Goal: Task Accomplishment & Management: Manage account settings

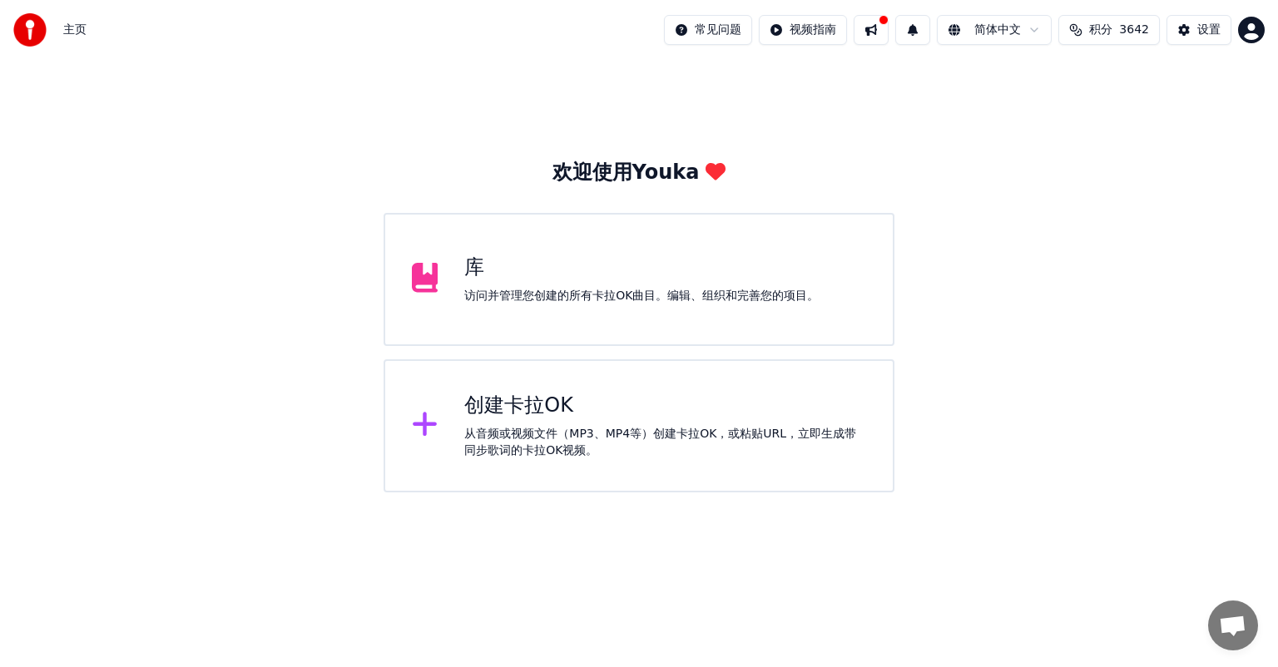
click at [626, 296] on div "访问并管理您创建的所有卡拉OK曲目。编辑、组织和完善您的项目。" at bounding box center [641, 296] width 354 height 17
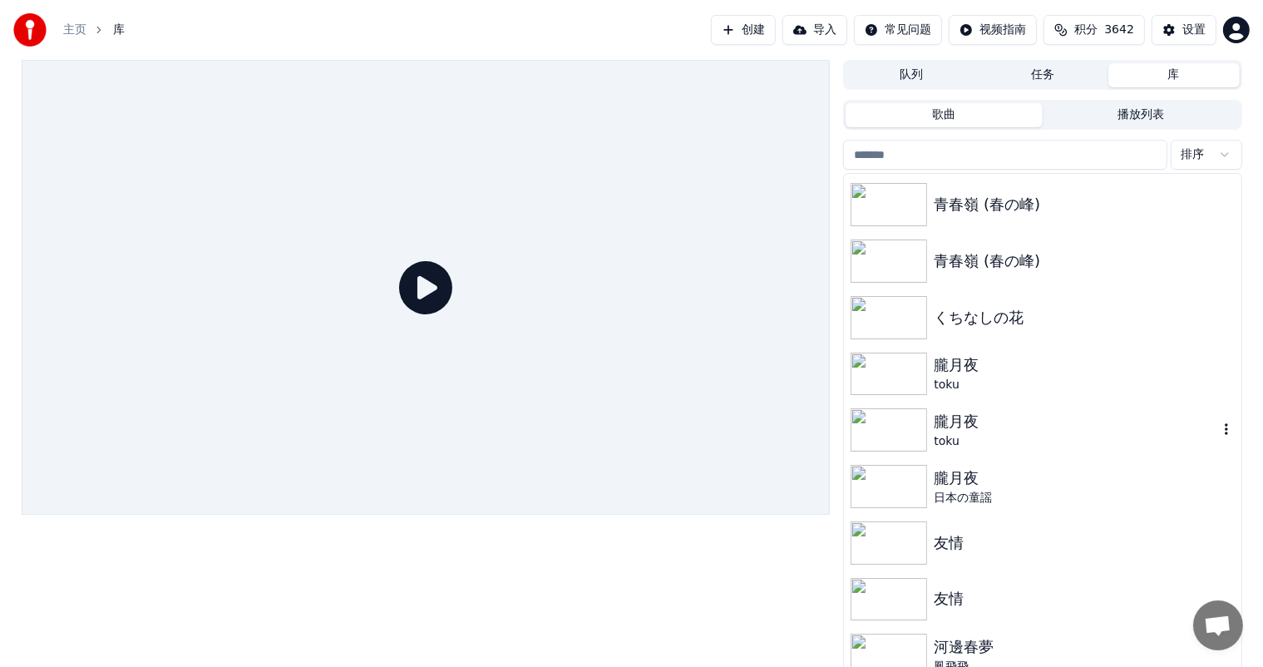
scroll to position [233, 0]
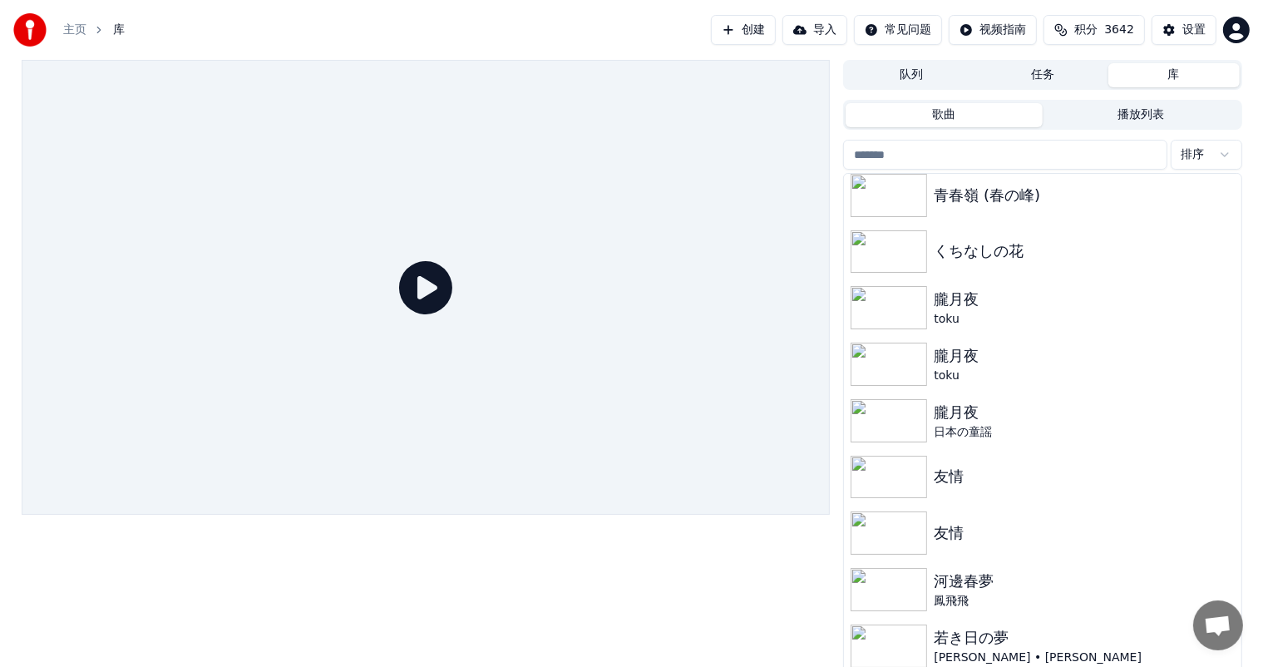
click at [423, 287] on icon at bounding box center [425, 287] width 53 height 53
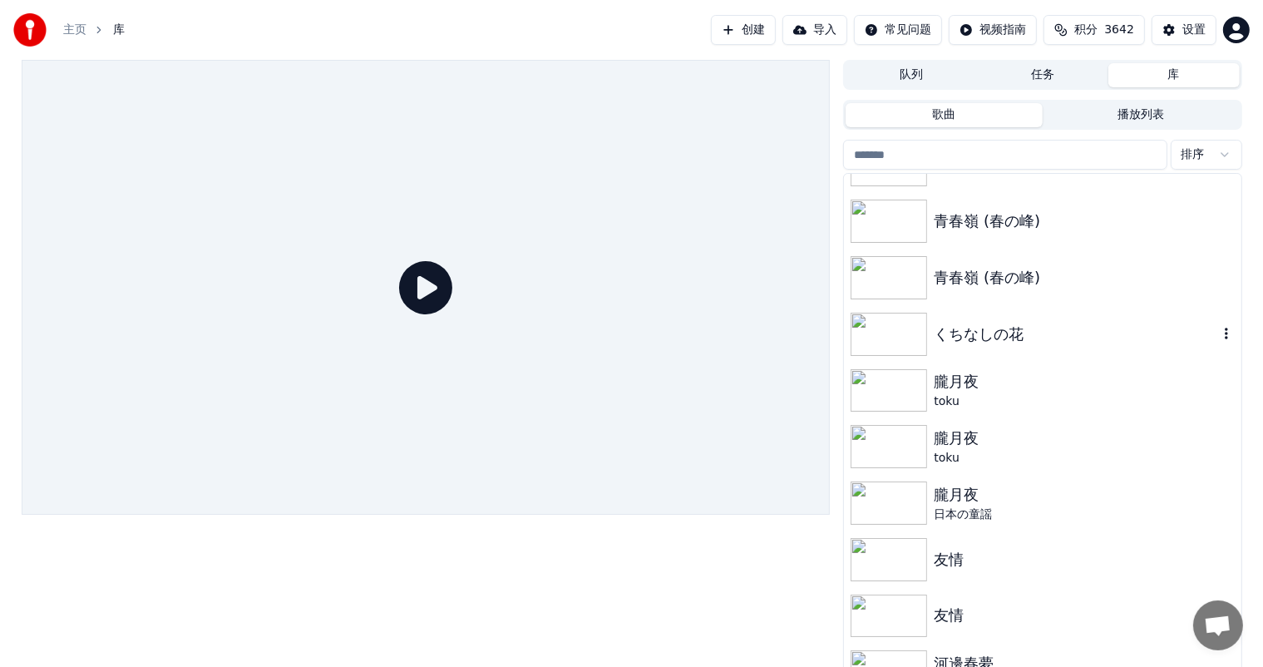
scroll to position [67, 0]
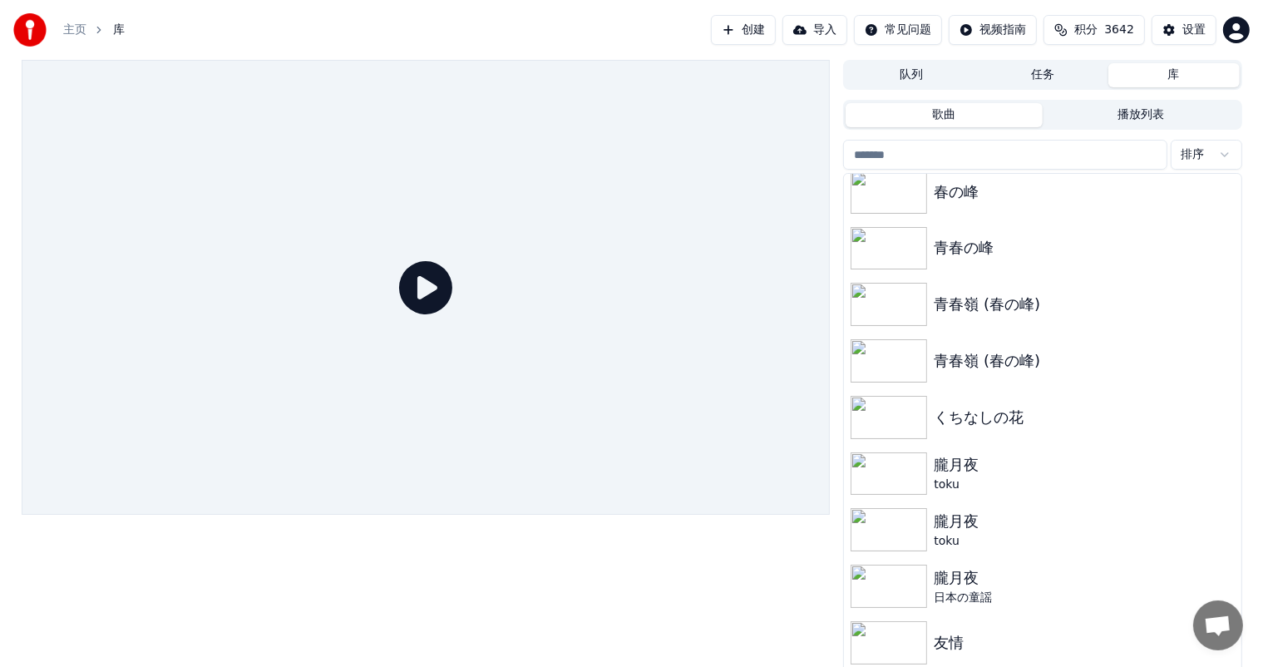
click at [70, 28] on link "主页" at bounding box center [74, 30] width 23 height 17
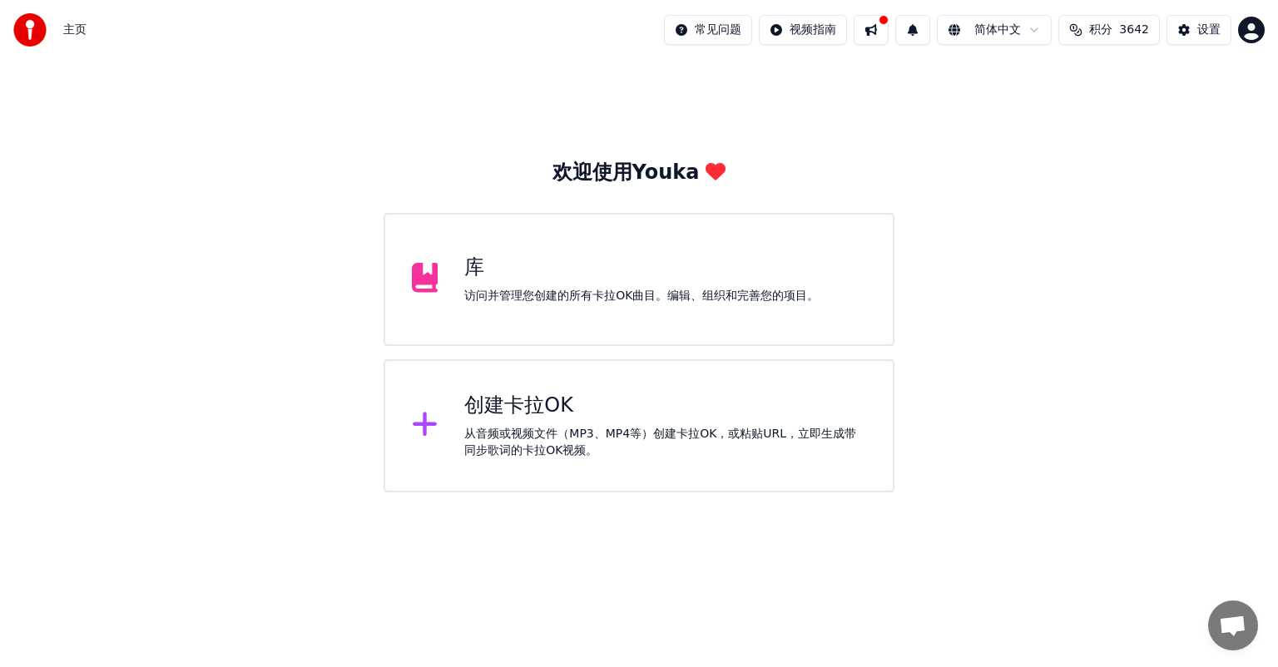
click at [710, 173] on icon at bounding box center [715, 171] width 20 height 17
click at [607, 171] on div "欢迎使用Youka" at bounding box center [639, 173] width 174 height 27
click at [596, 293] on div "访问并管理您创建的所有卡拉OK曲目。编辑、组织和完善您的项目。" at bounding box center [641, 296] width 354 height 17
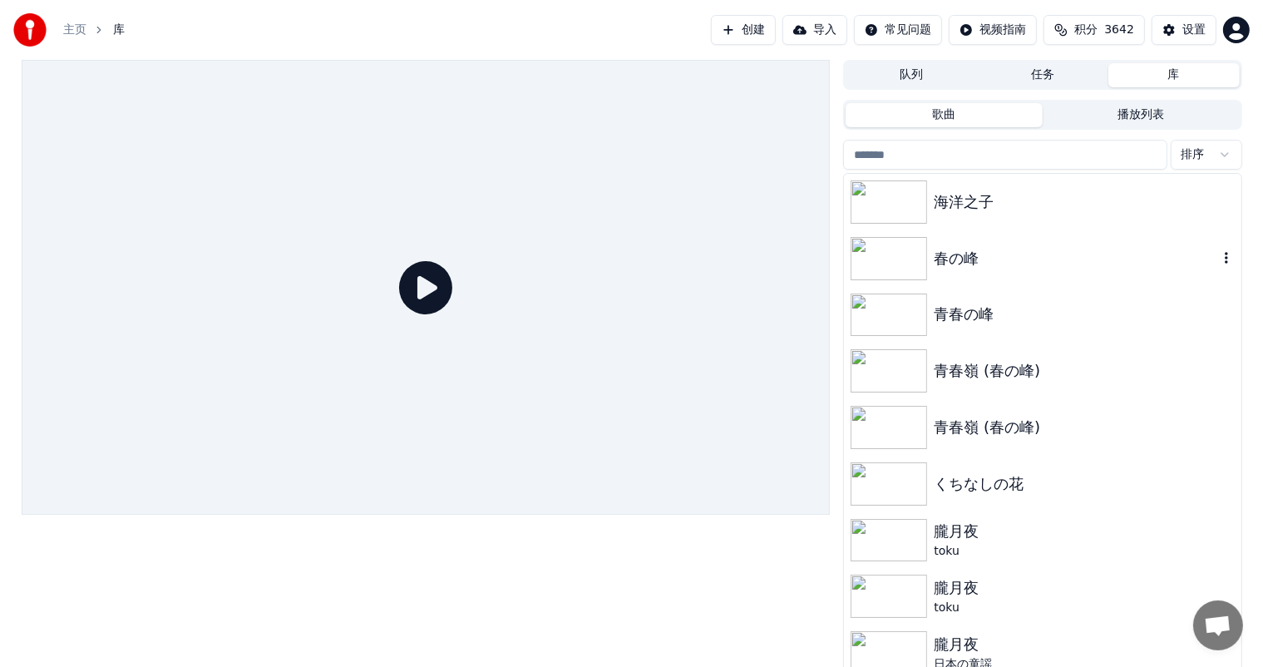
click at [911, 250] on img at bounding box center [889, 258] width 77 height 43
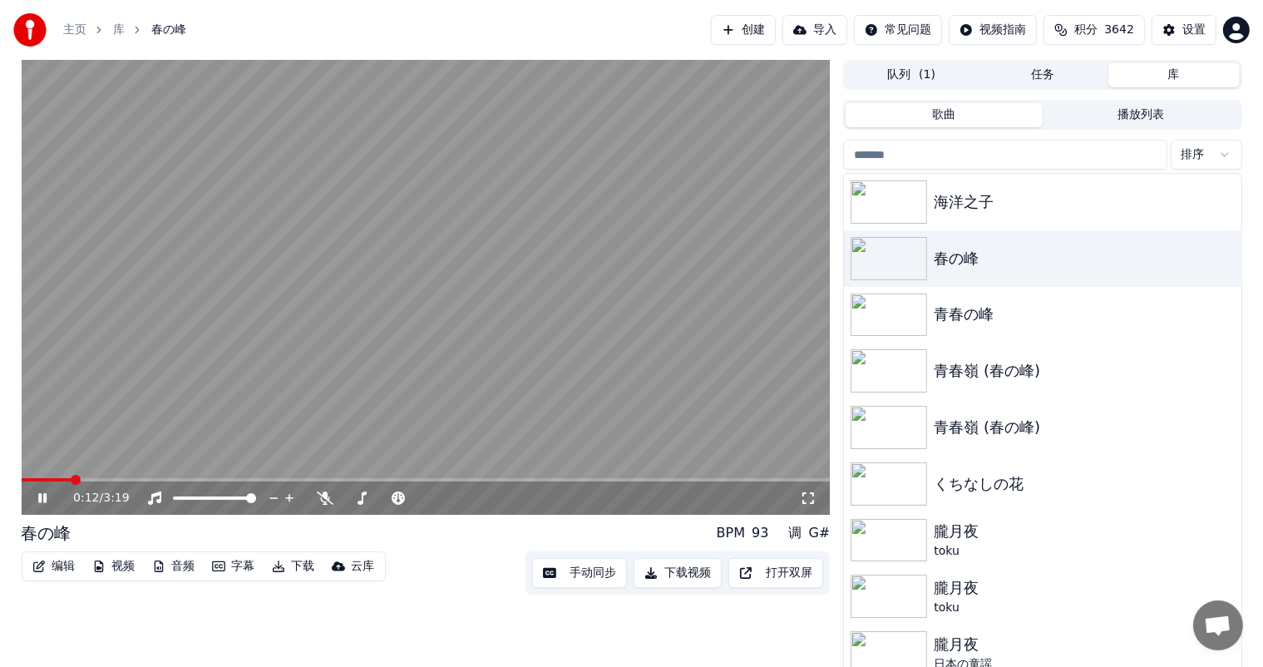
click at [42, 492] on icon at bounding box center [54, 498] width 39 height 13
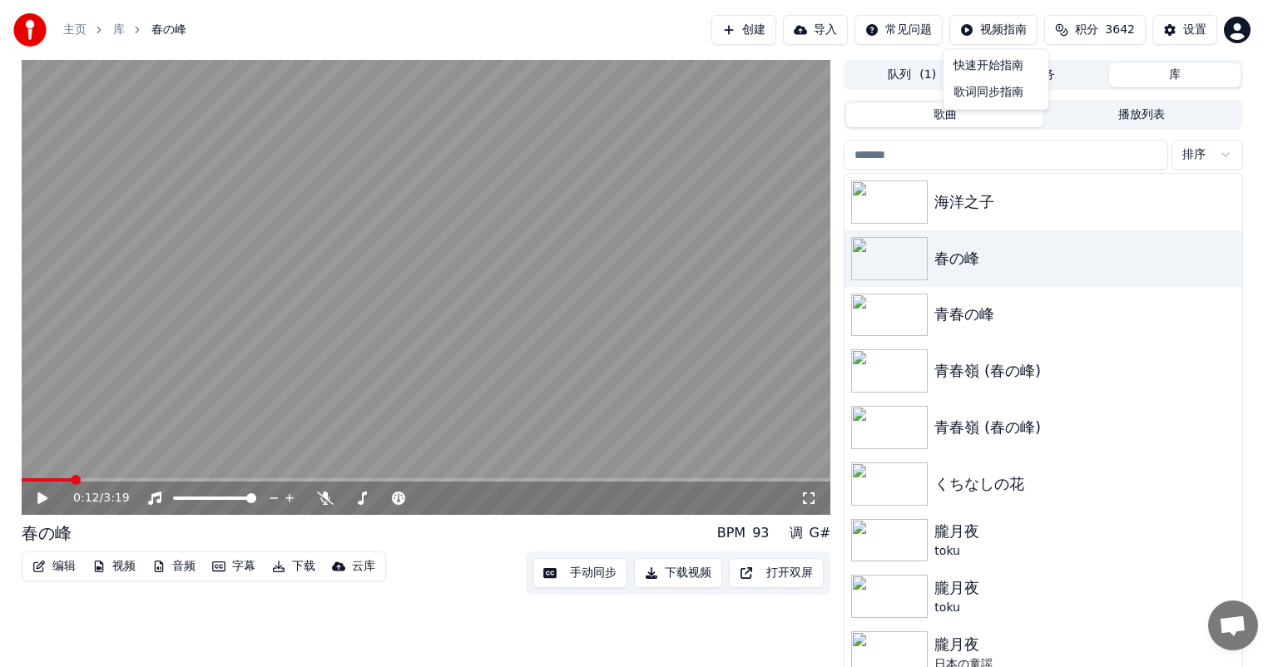
click at [1006, 28] on html "主页 库 春の峰 创建 导入 常见问题 视频指南 积分 3642 设置 0:12 / 3:19 春の峰 BPM 93 调 G# 编辑 视频 音频 字幕 下载 …" at bounding box center [639, 333] width 1278 height 667
click at [988, 62] on div "快速开始指南" at bounding box center [996, 65] width 98 height 27
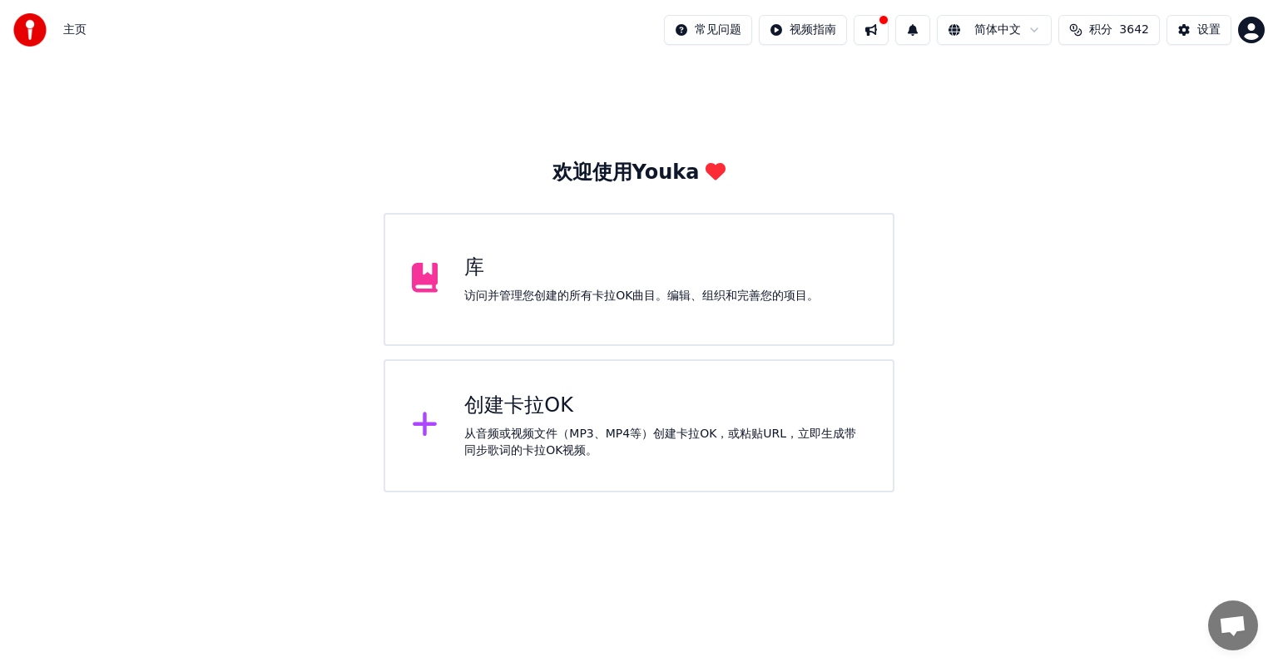
click at [30, 24] on img at bounding box center [29, 29] width 33 height 33
click at [1201, 35] on div "设置" at bounding box center [1208, 30] width 23 height 17
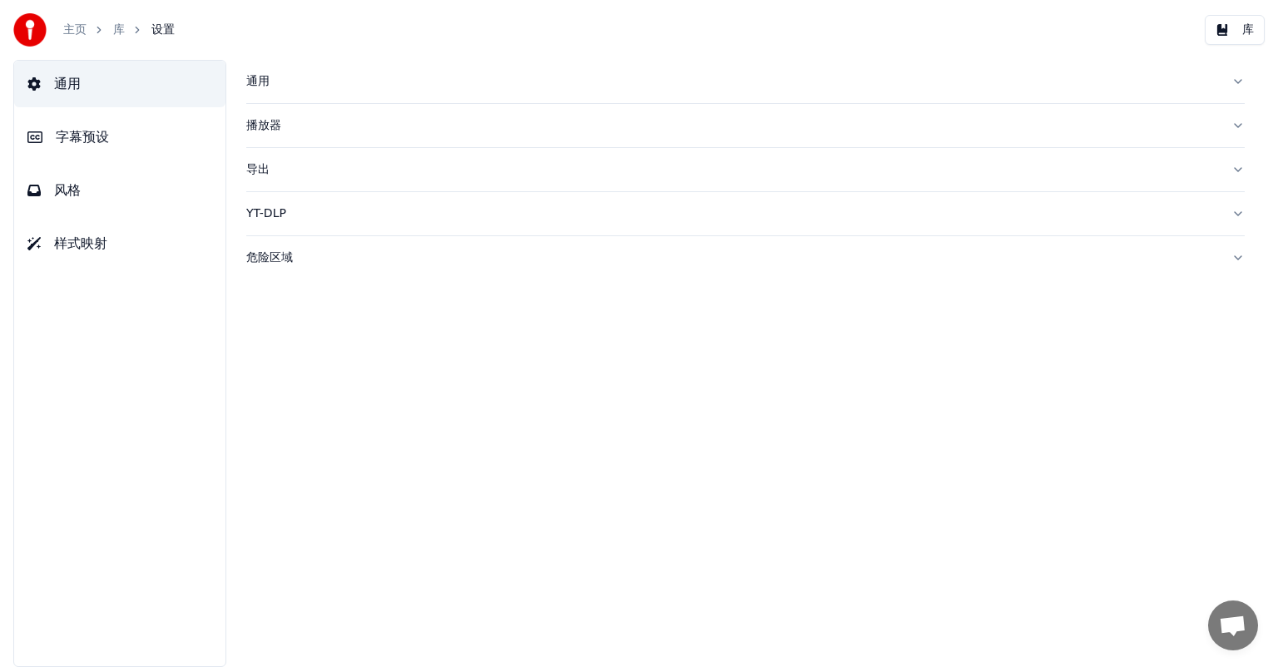
click at [106, 136] on span "字幕预设" at bounding box center [82, 137] width 53 height 20
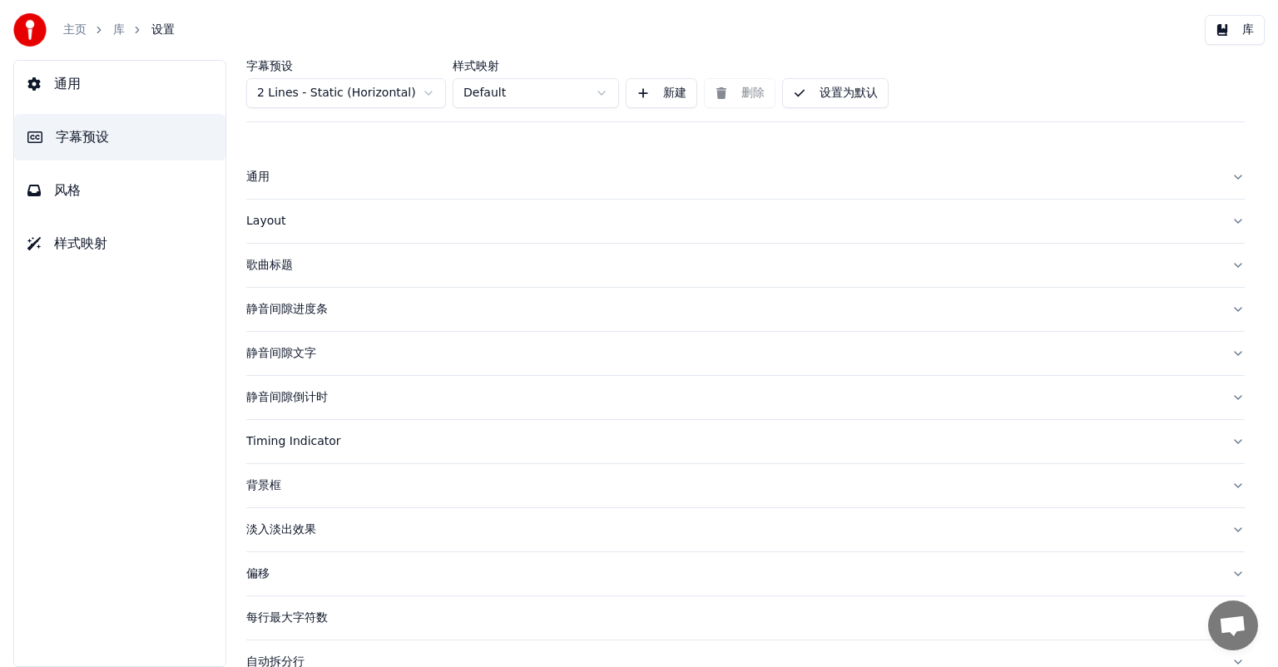
click at [1224, 220] on button "Layout" at bounding box center [745, 221] width 998 height 43
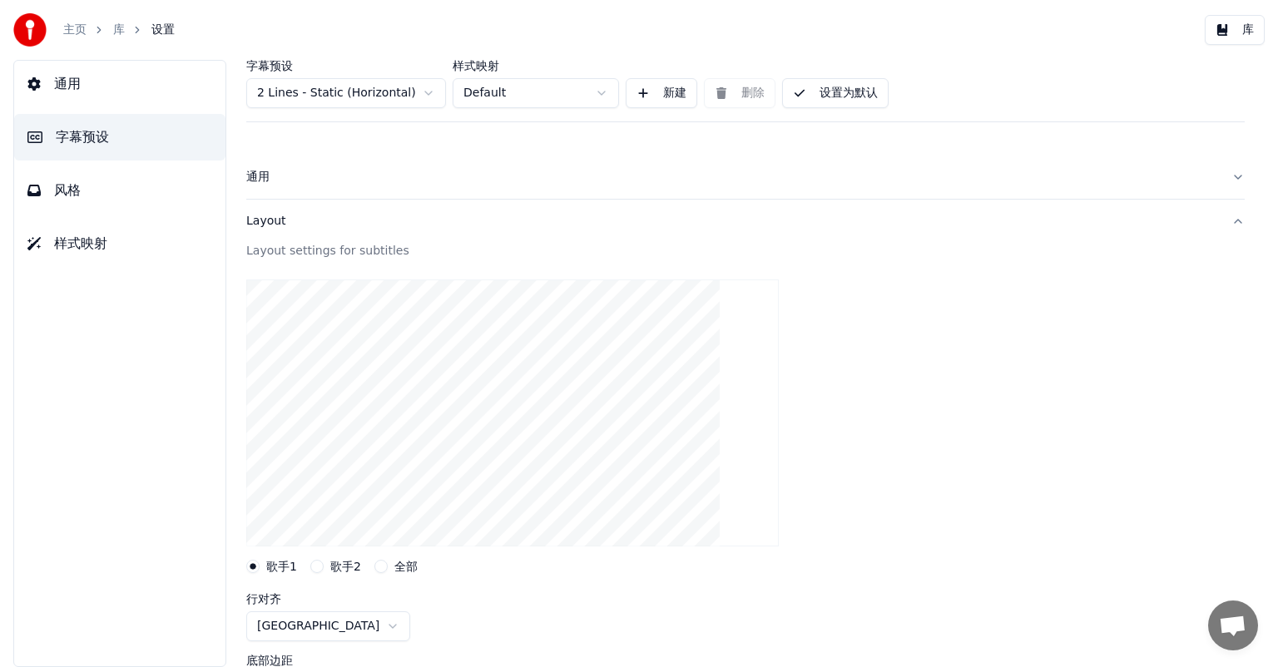
click at [1219, 221] on button "Layout" at bounding box center [745, 221] width 998 height 43
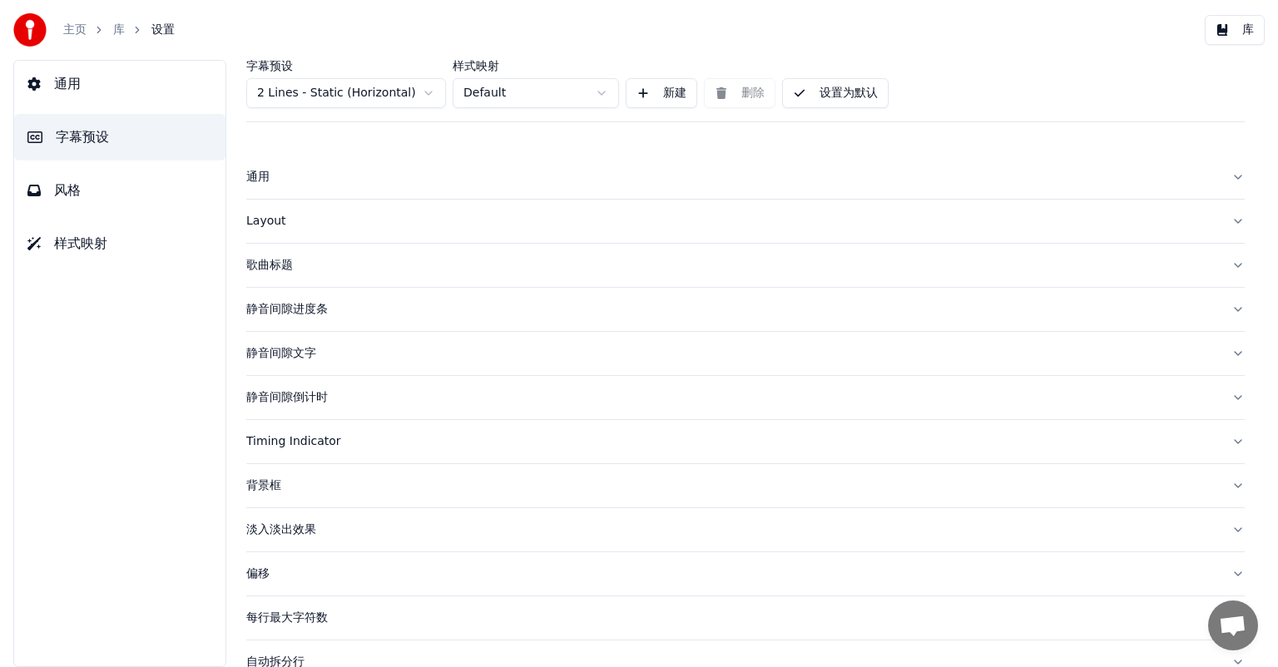
click at [1224, 266] on button "歌曲标题" at bounding box center [745, 265] width 998 height 43
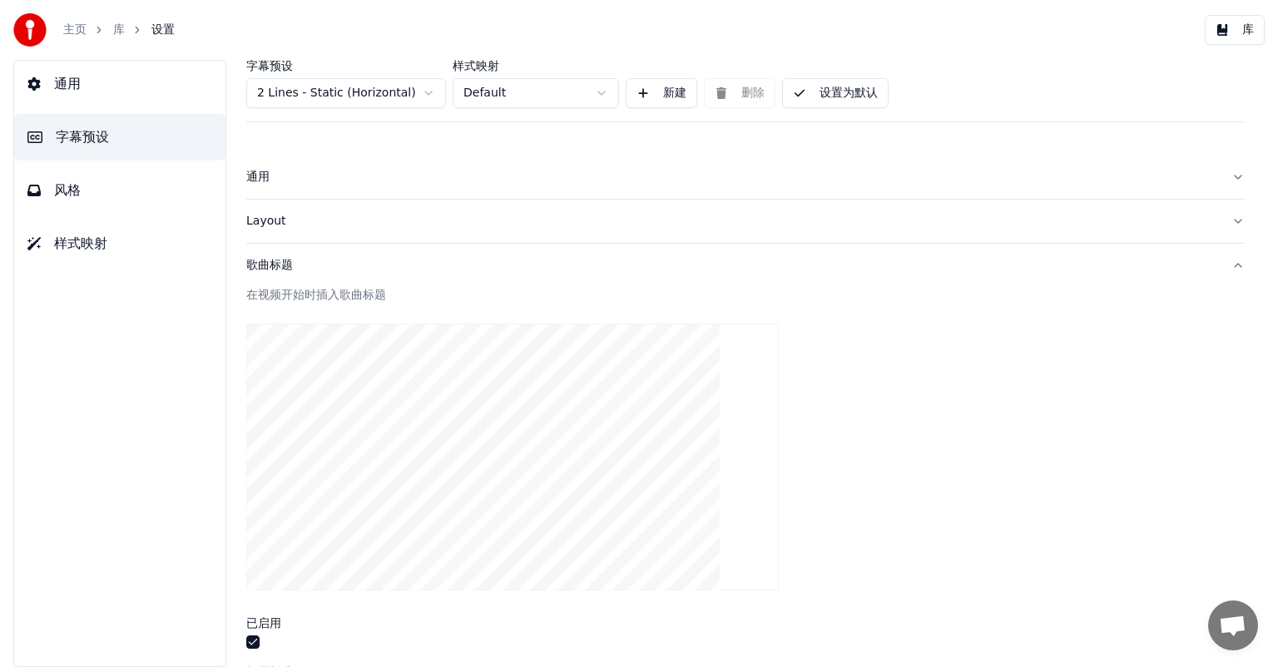
click at [1221, 262] on button "歌曲标题" at bounding box center [745, 265] width 998 height 43
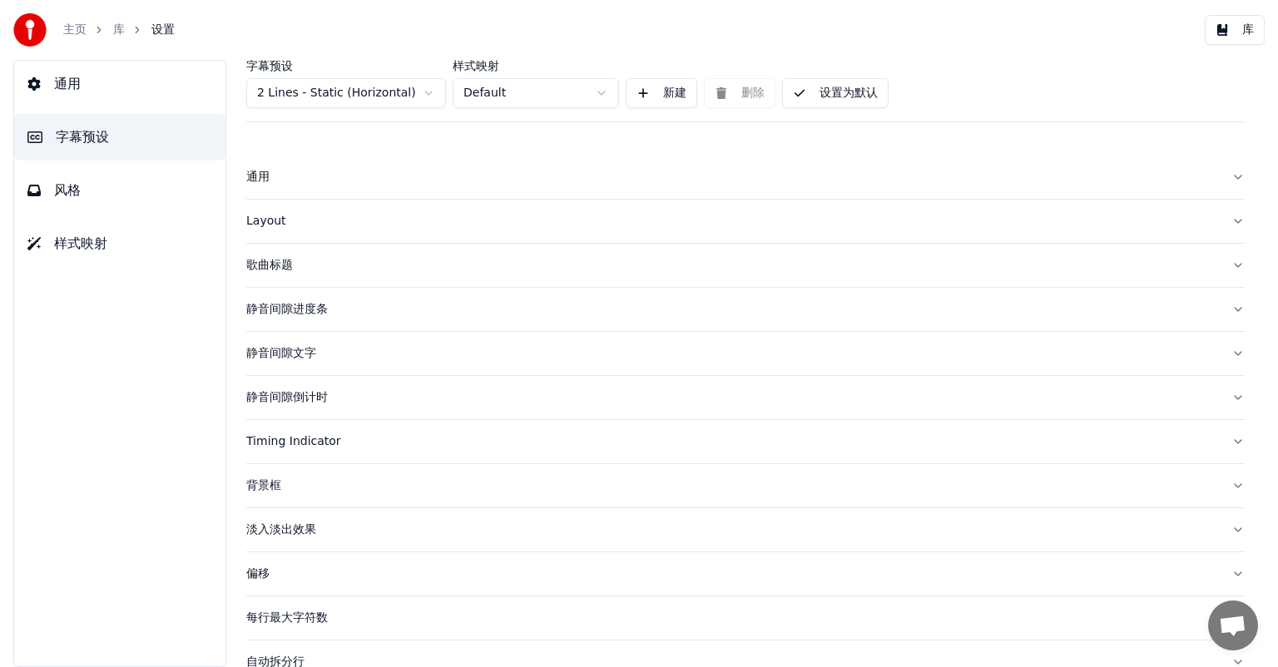
click at [278, 482] on div "背景框" at bounding box center [732, 485] width 972 height 17
click at [1223, 482] on button "背景框" at bounding box center [745, 485] width 998 height 43
click at [260, 573] on div "偏移" at bounding box center [732, 574] width 972 height 17
click at [263, 572] on div "偏移" at bounding box center [732, 574] width 972 height 17
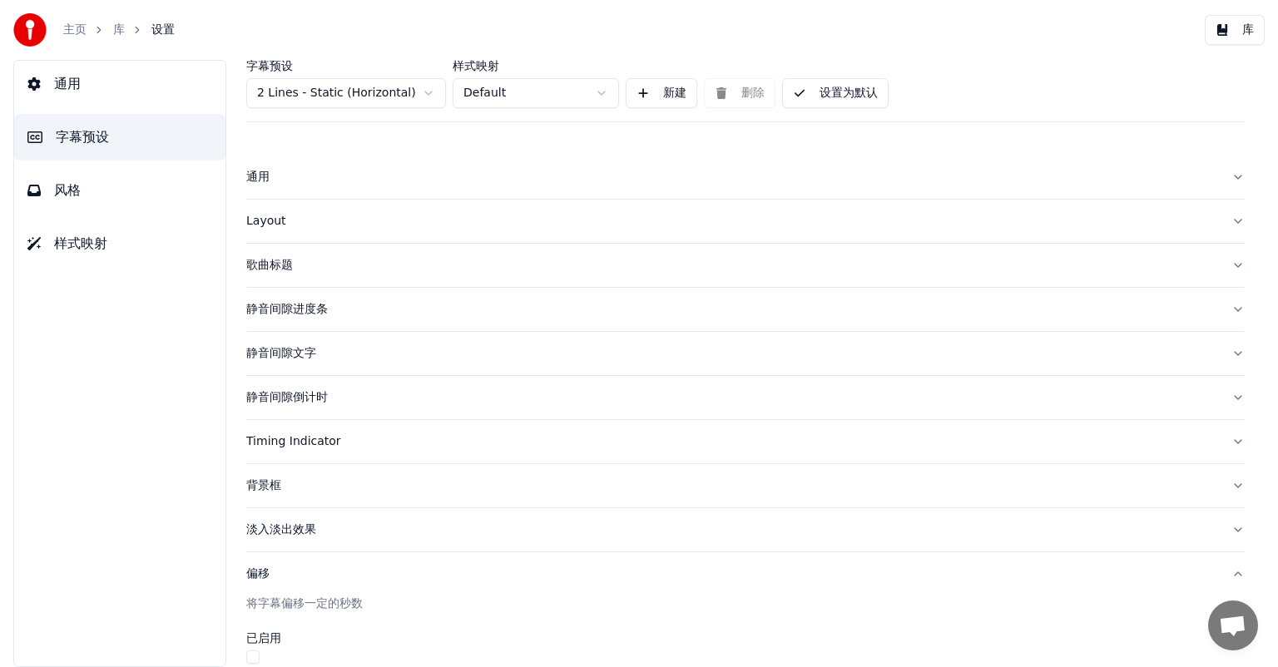
click at [265, 574] on div "偏移" at bounding box center [732, 574] width 972 height 17
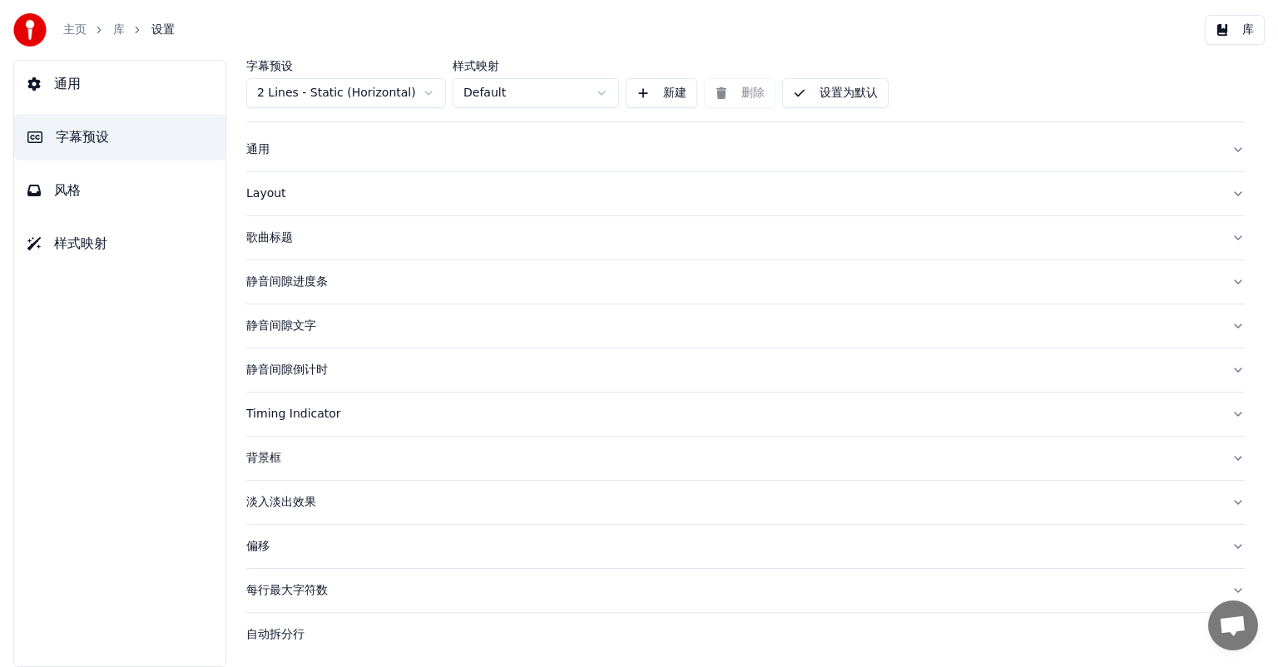
click at [652, 93] on button "新建" at bounding box center [662, 93] width 72 height 30
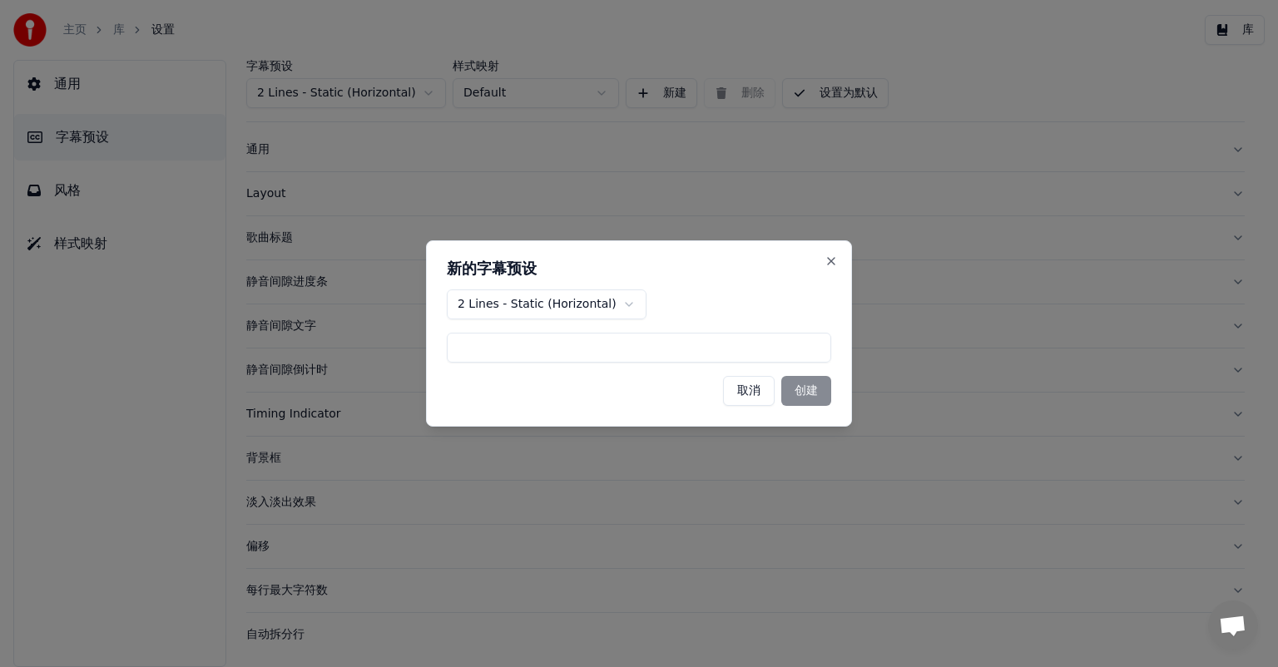
click at [749, 391] on button "取消" at bounding box center [749, 391] width 52 height 30
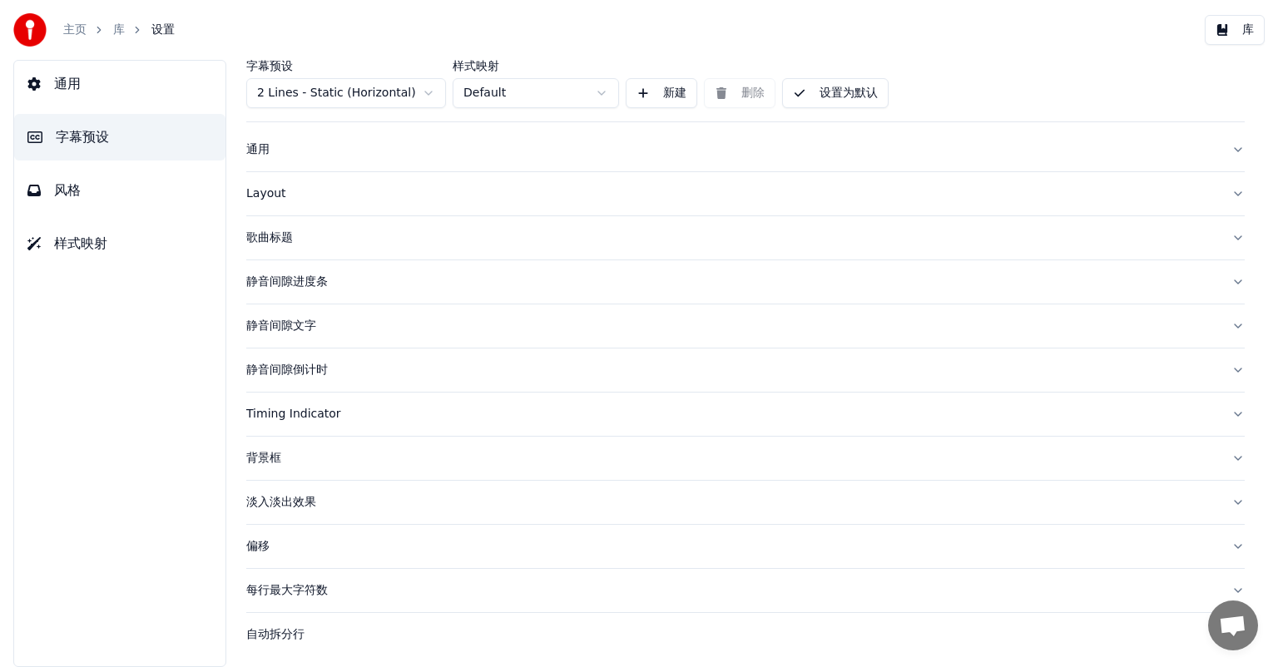
click at [828, 91] on button "设置为默认" at bounding box center [835, 93] width 106 height 30
click at [806, 94] on button "设置为默认" at bounding box center [835, 93] width 106 height 30
click at [828, 91] on button "设置为默认" at bounding box center [835, 93] width 106 height 30
click at [824, 92] on button "完成" at bounding box center [818, 93] width 72 height 30
click at [660, 97] on button "新建" at bounding box center [662, 93] width 72 height 30
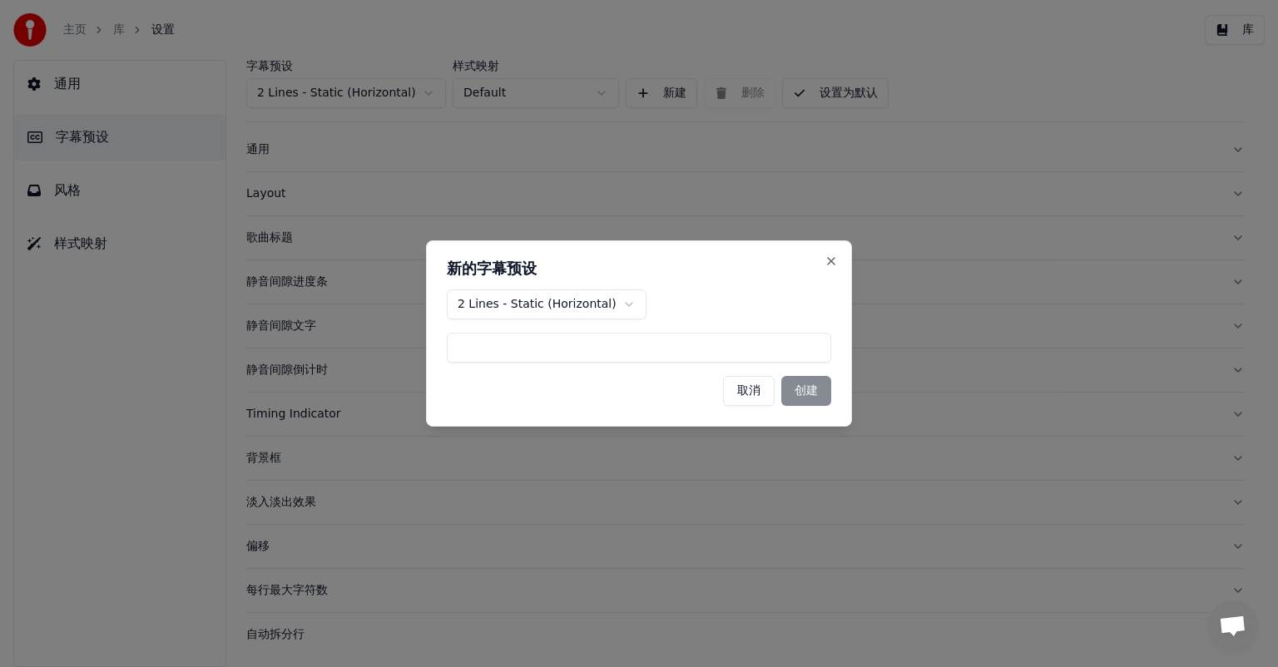
click at [750, 395] on button "取消" at bounding box center [749, 391] width 52 height 30
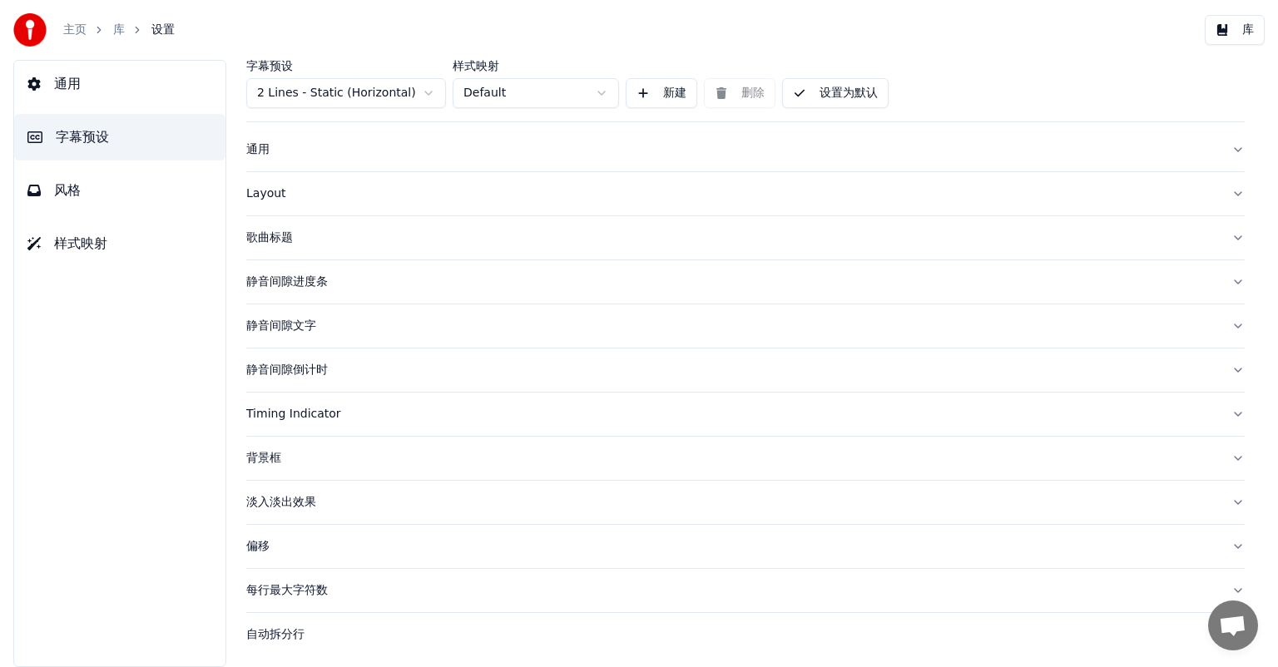
click at [109, 246] on button "样式映射" at bounding box center [119, 243] width 211 height 47
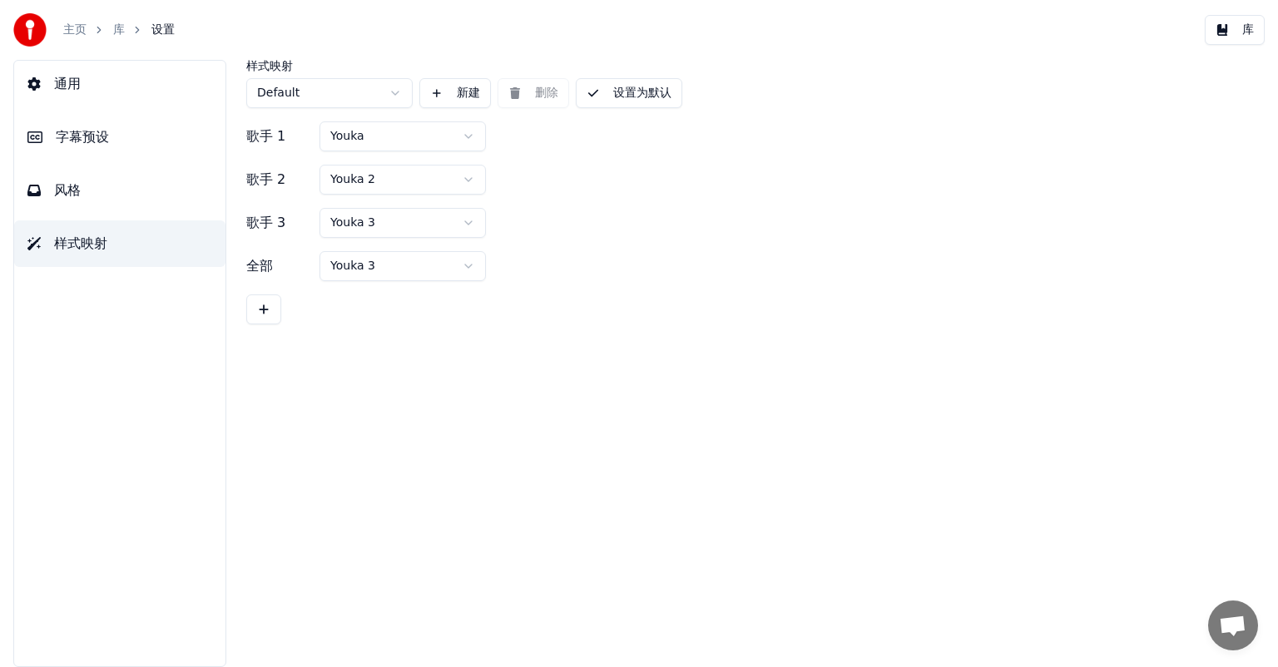
scroll to position [0, 0]
click at [83, 136] on span "字幕预设" at bounding box center [82, 137] width 53 height 20
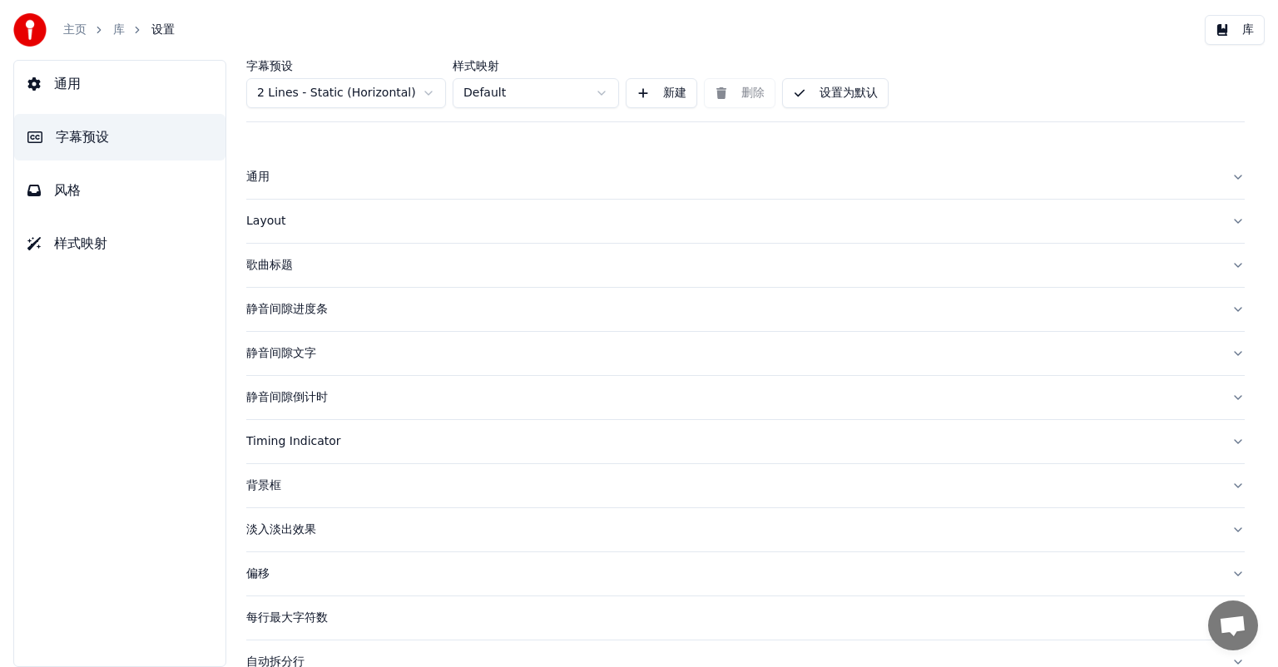
click at [324, 616] on div "每行最大字符数" at bounding box center [732, 618] width 972 height 17
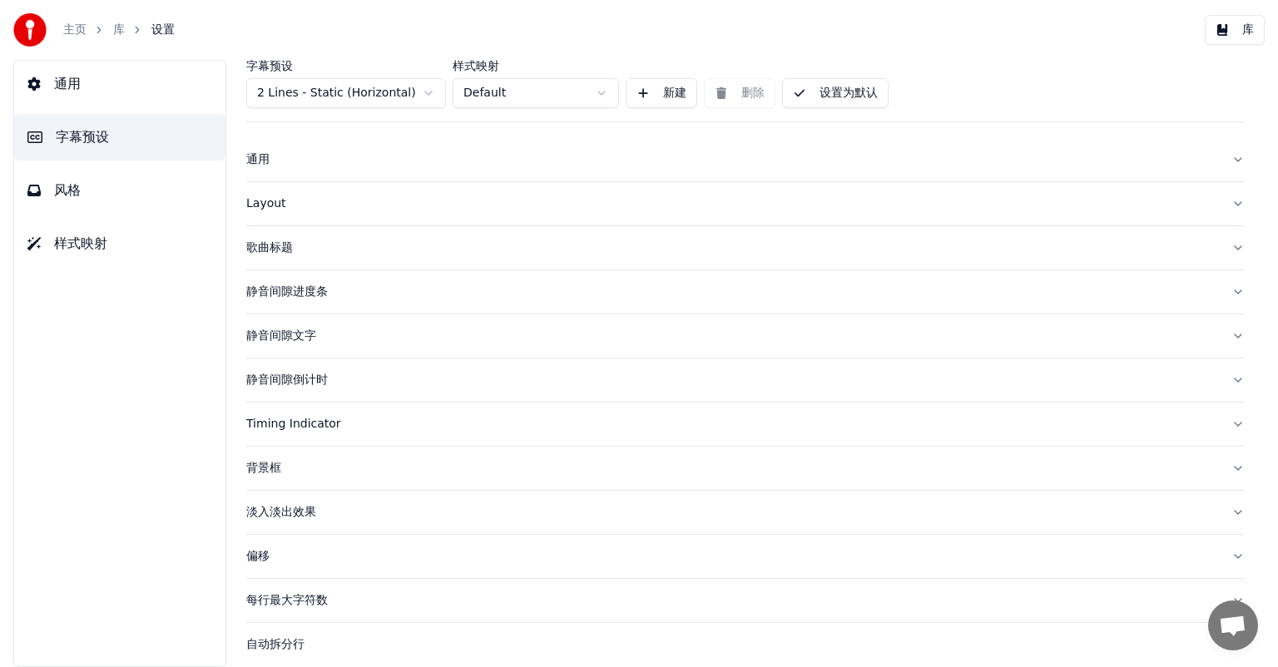
scroll to position [27, 0]
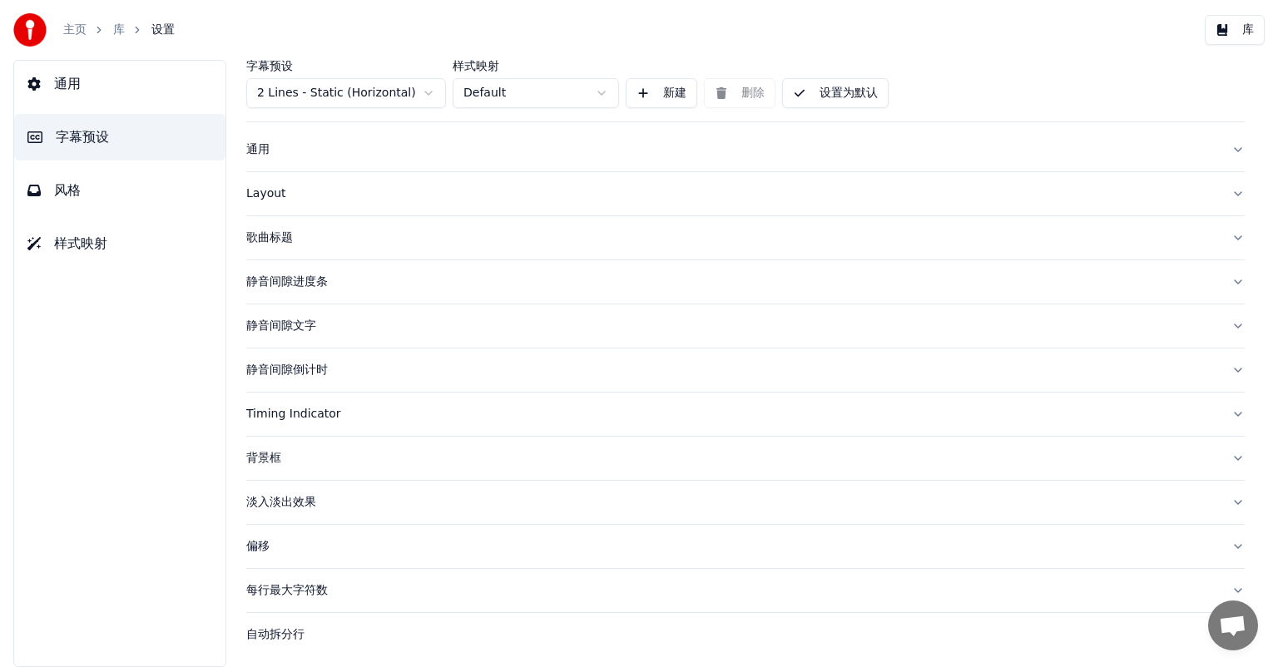
click at [1221, 586] on button "每行最大字符数" at bounding box center [745, 590] width 998 height 43
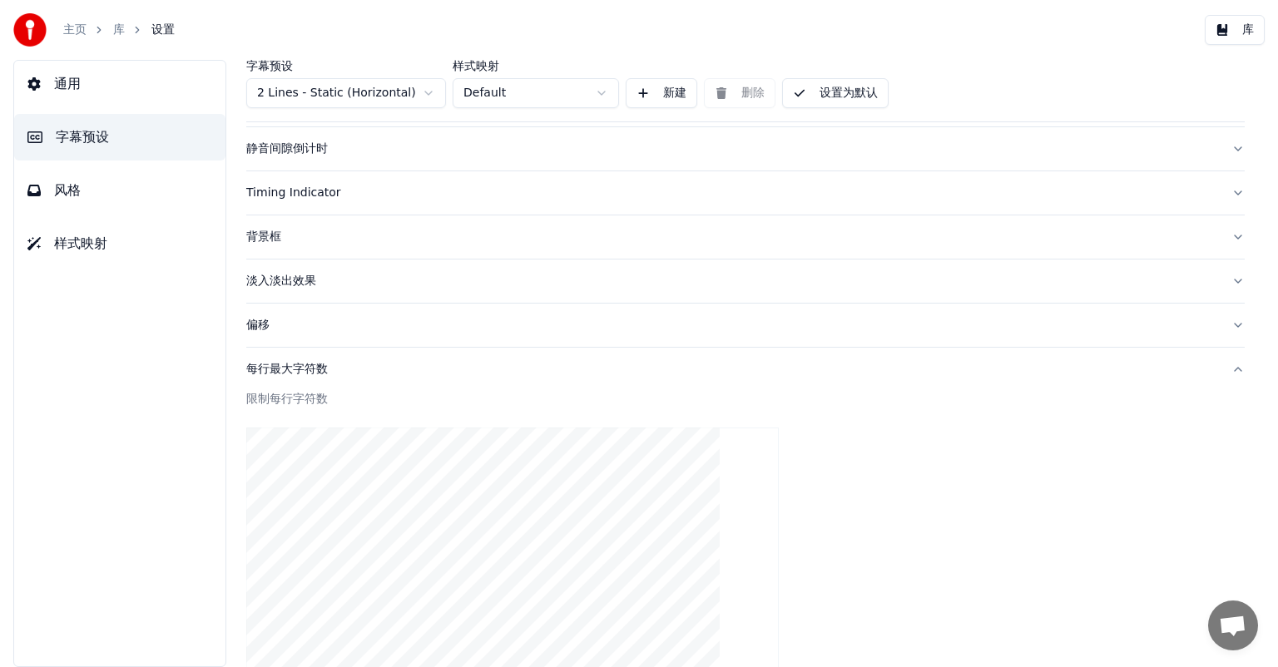
scroll to position [277, 0]
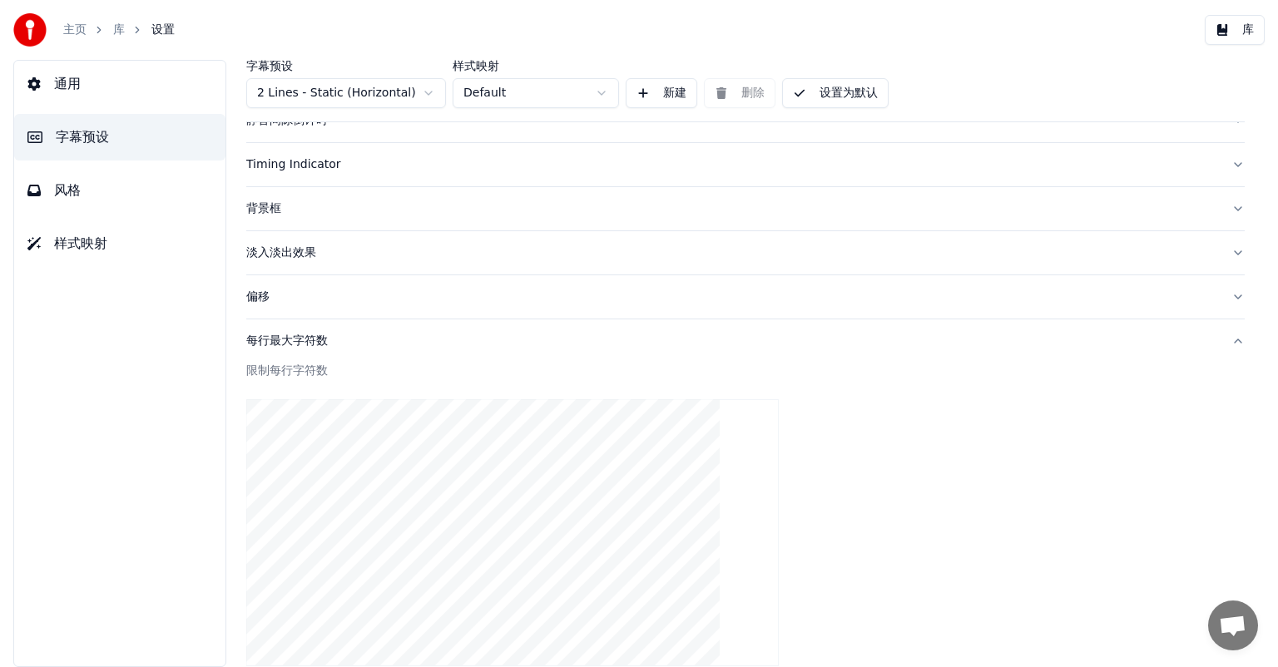
click at [295, 339] on div "每行最大字符数" at bounding box center [732, 341] width 972 height 17
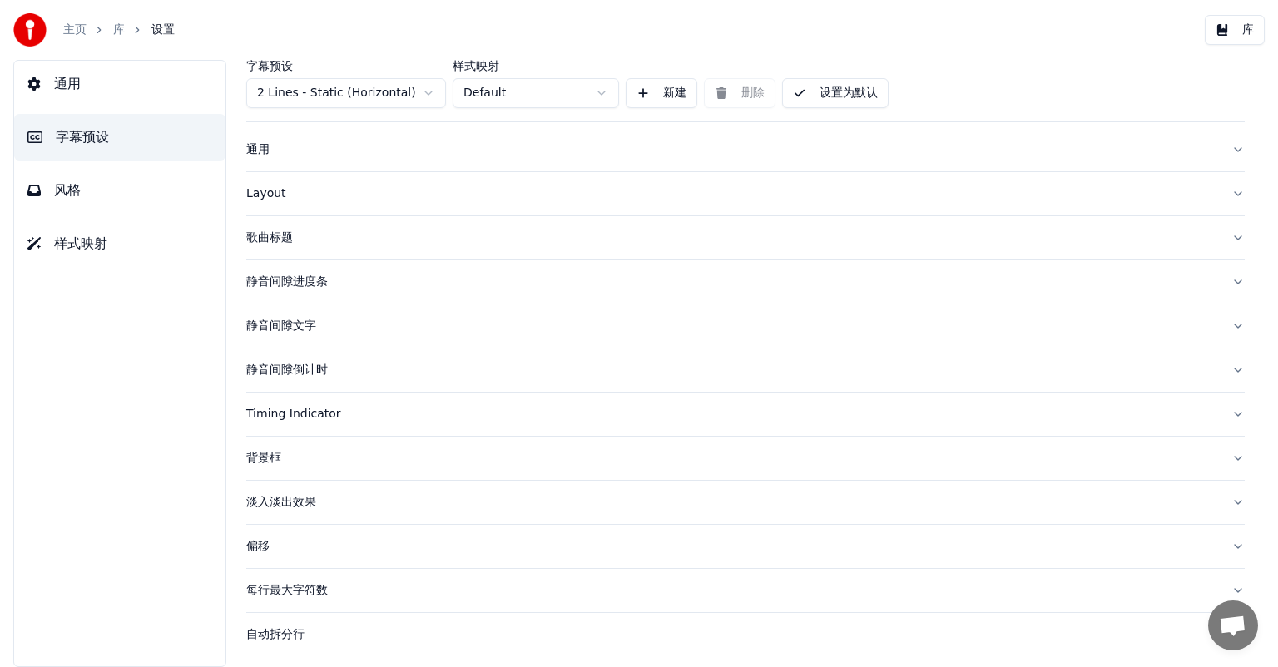
click at [272, 586] on div "每行最大字符数" at bounding box center [732, 590] width 972 height 17
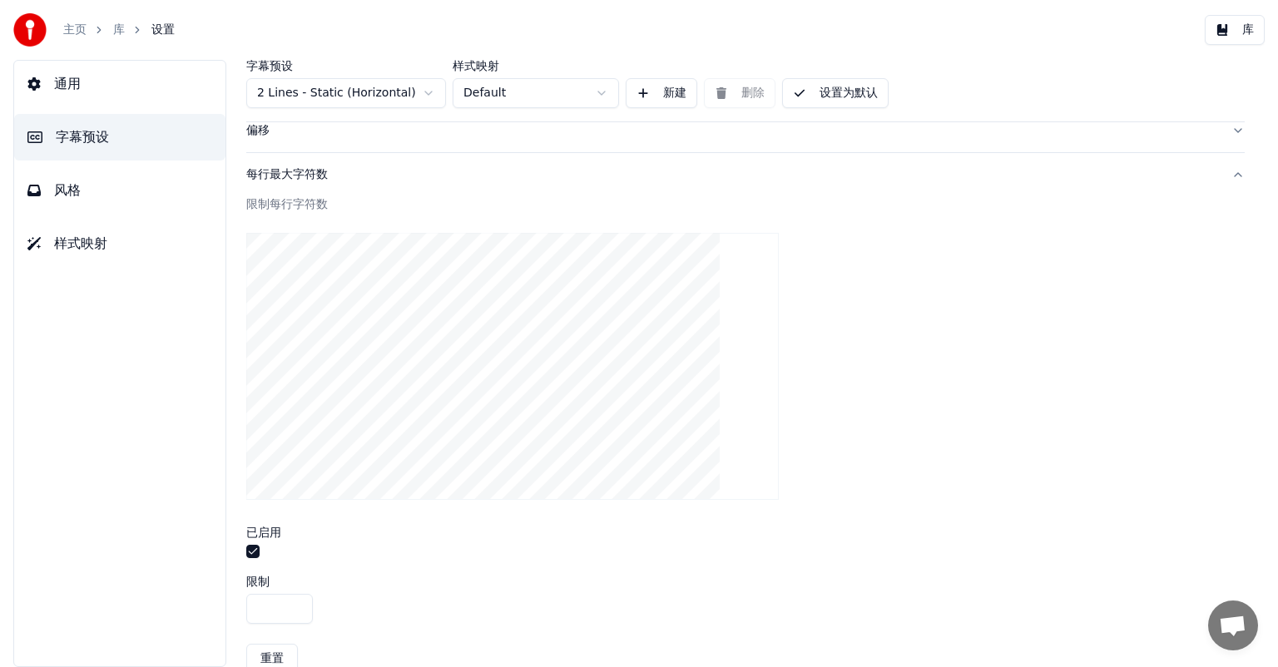
scroll to position [517, 0]
type input "***"
click at [294, 533] on input "***" at bounding box center [279, 535] width 67 height 30
